Goal: Check status: Check status

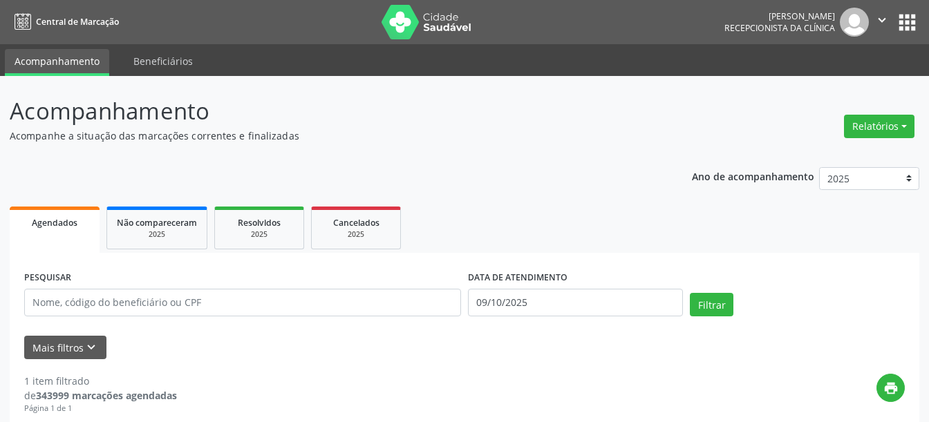
select select "9"
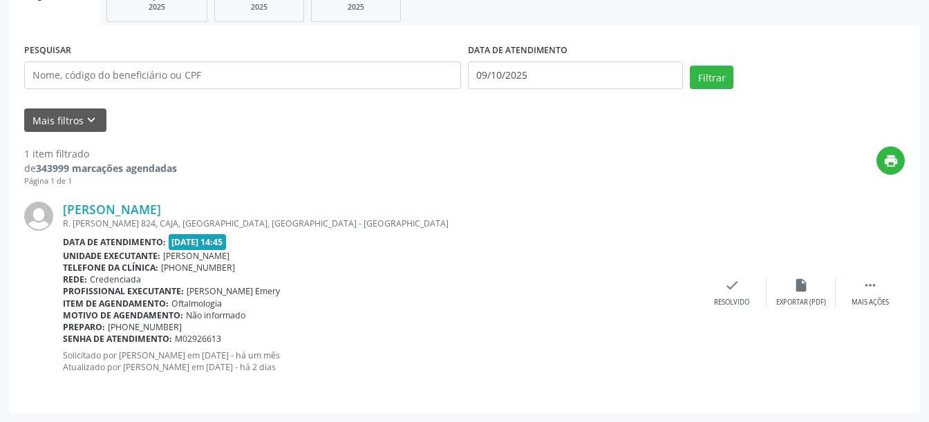
scroll to position [86, 0]
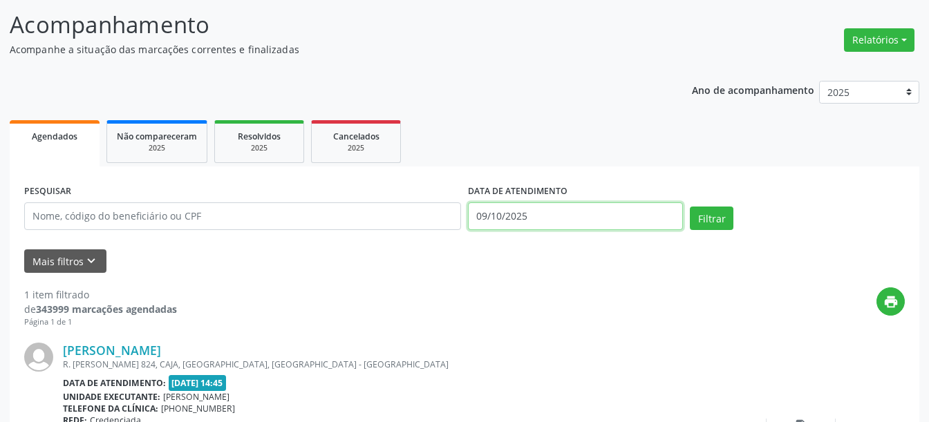
click at [500, 220] on input "09/10/2025" at bounding box center [575, 216] width 215 height 28
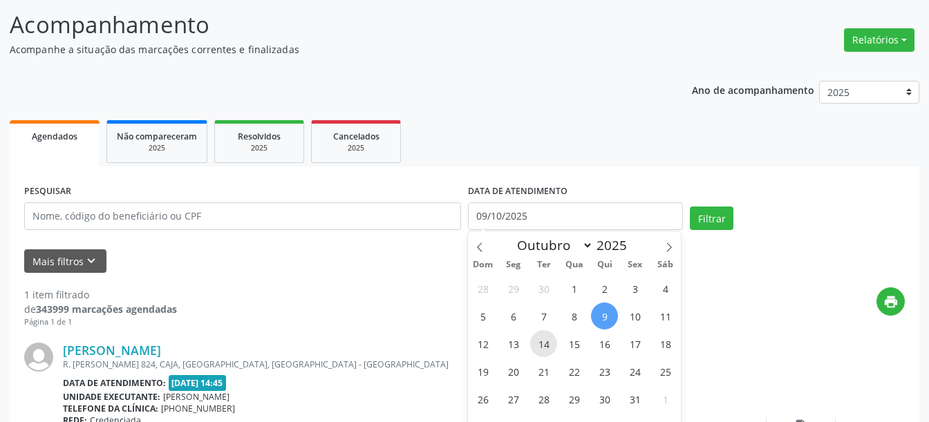
click at [541, 343] on span "14" at bounding box center [543, 343] width 27 height 27
type input "[DATE]"
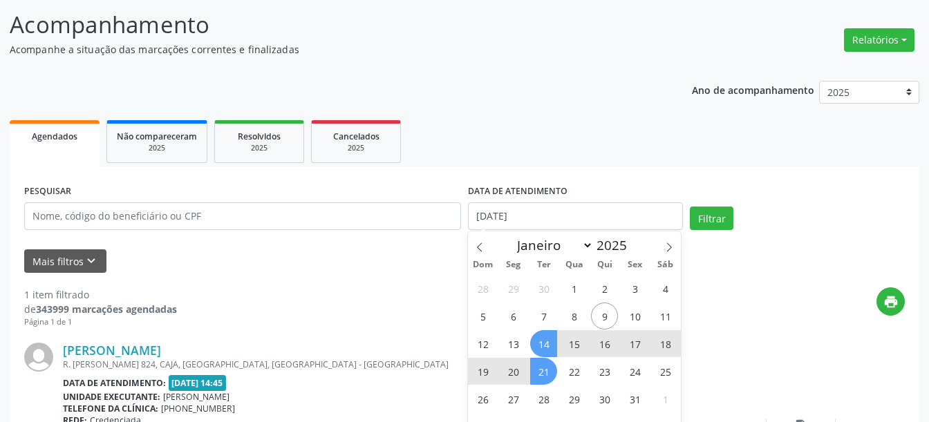
click at [540, 364] on span "21" at bounding box center [543, 371] width 27 height 27
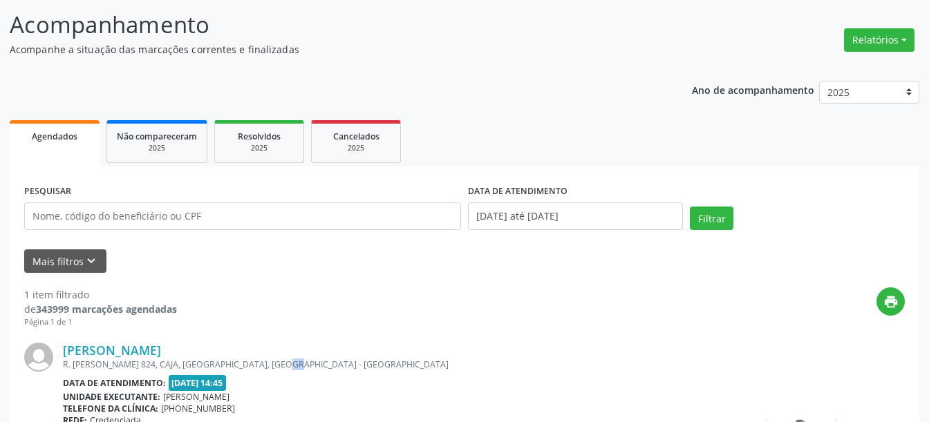
click at [540, 364] on div "R. [PERSON_NAME] 824, CAJA, [GEOGRAPHIC_DATA], [GEOGRAPHIC_DATA] - [GEOGRAPHIC_…" at bounding box center [380, 365] width 634 height 12
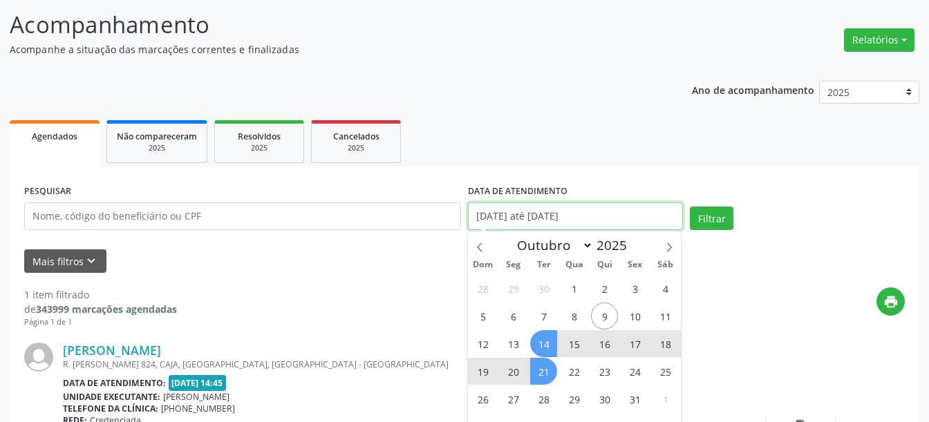
click at [563, 222] on input "[DATE] até [DATE]" at bounding box center [575, 216] width 215 height 28
click at [541, 370] on span "21" at bounding box center [543, 371] width 27 height 27
type input "[DATE]"
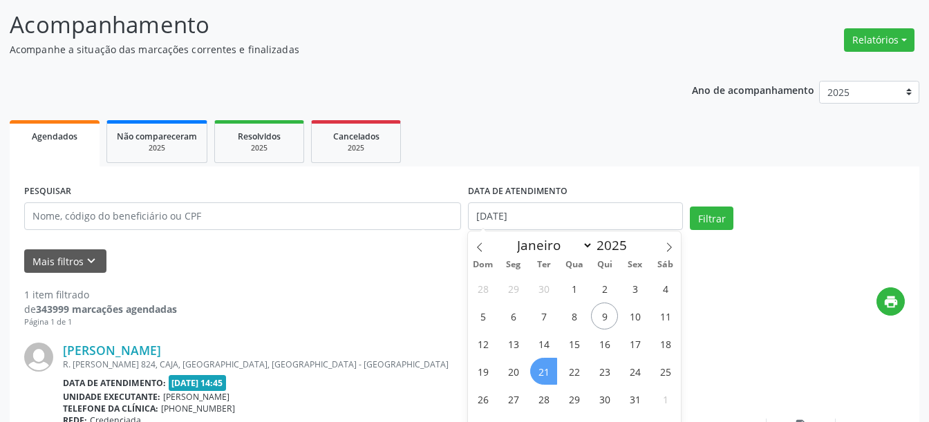
click at [547, 370] on span "21" at bounding box center [543, 371] width 27 height 27
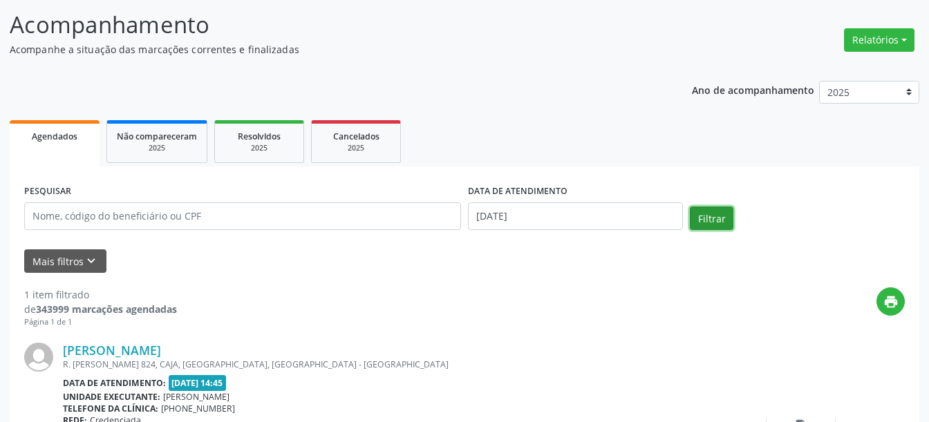
click at [692, 225] on button "Filtrar" at bounding box center [712, 218] width 44 height 23
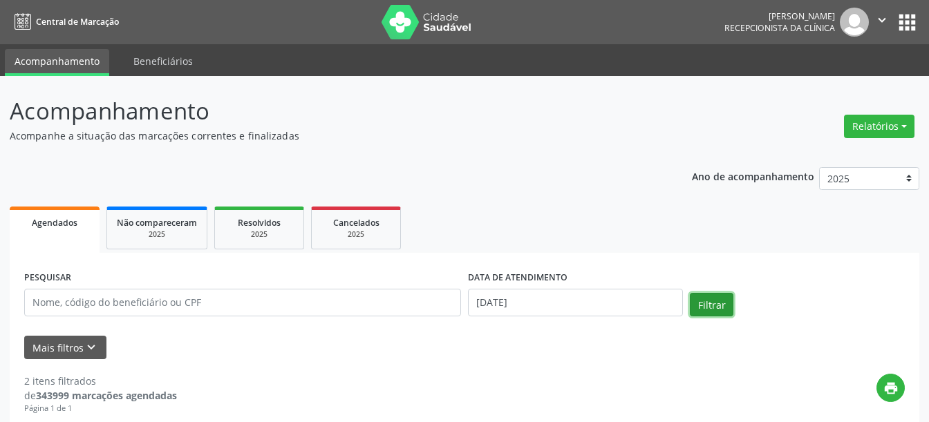
scroll to position [415, 0]
